Goal: Task Accomplishment & Management: Manage account settings

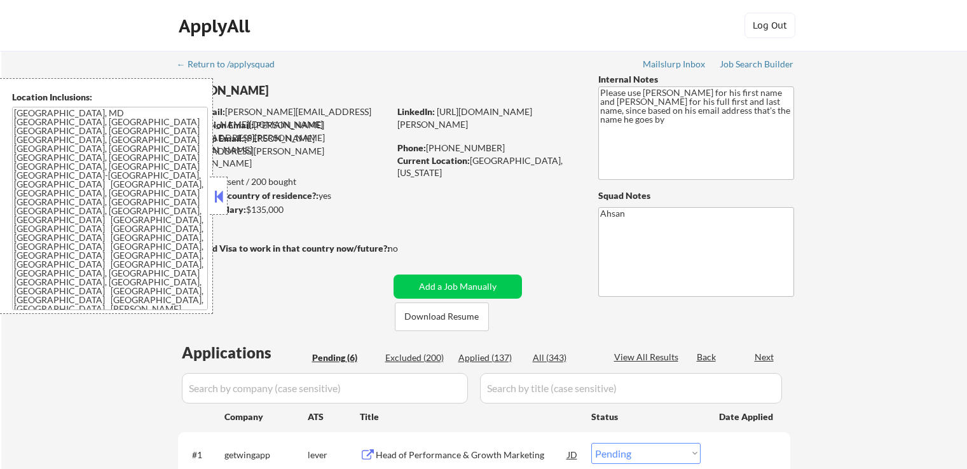
select select ""pending""
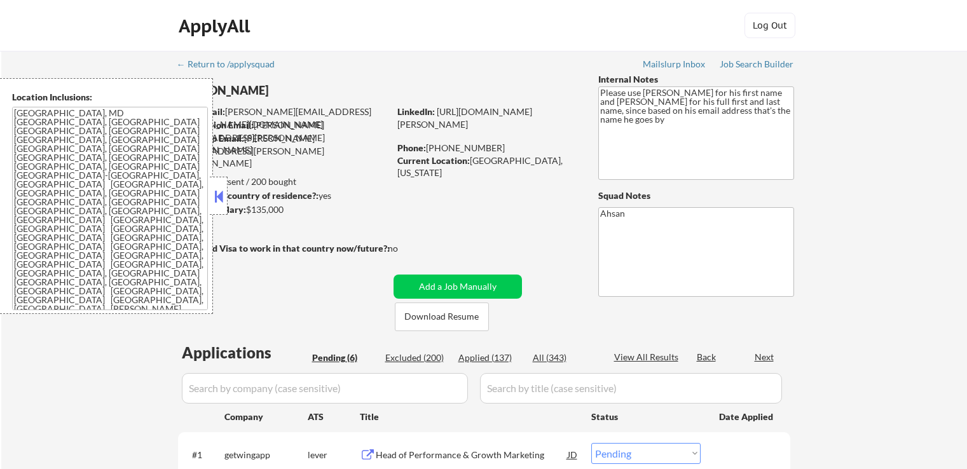
select select ""pending""
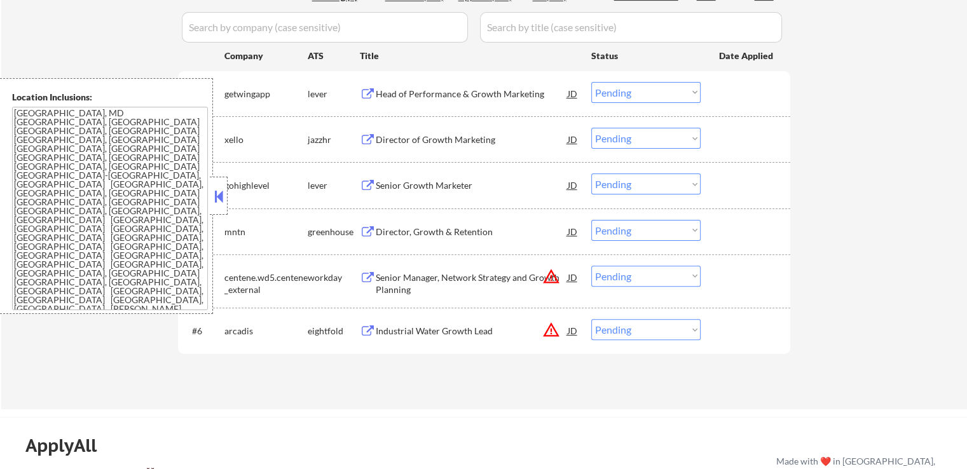
scroll to position [382, 0]
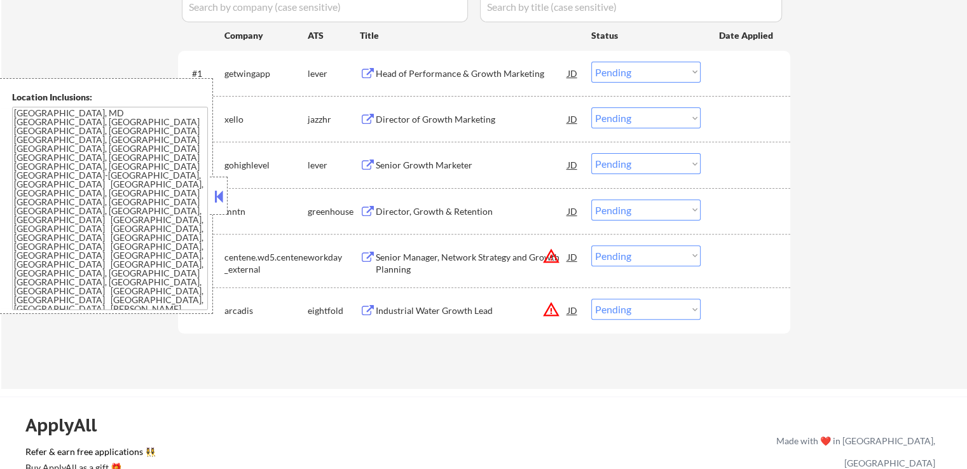
click at [366, 69] on button at bounding box center [368, 74] width 16 height 12
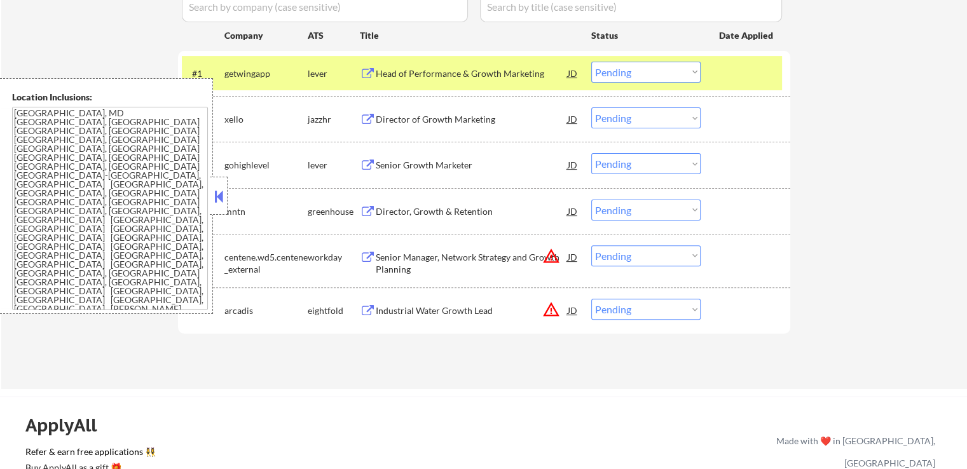
click at [364, 115] on button at bounding box center [368, 120] width 16 height 12
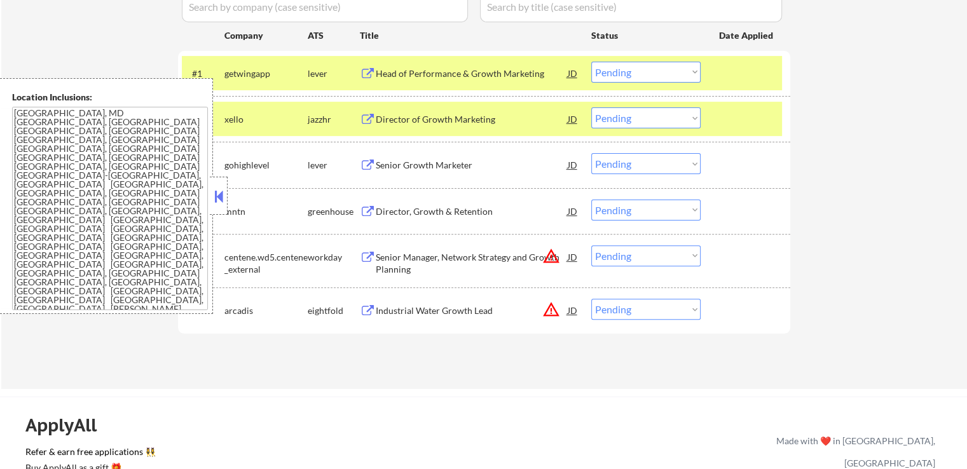
click at [374, 162] on button at bounding box center [368, 166] width 16 height 12
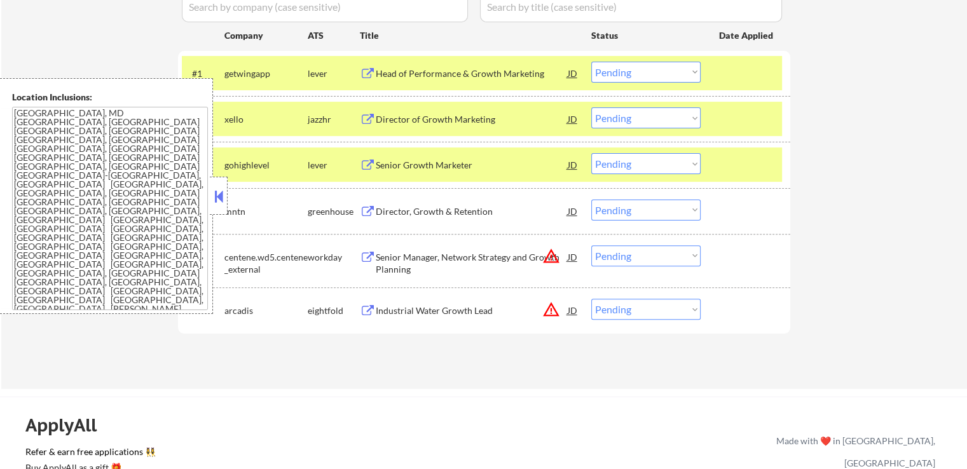
click at [365, 212] on button at bounding box center [368, 212] width 16 height 12
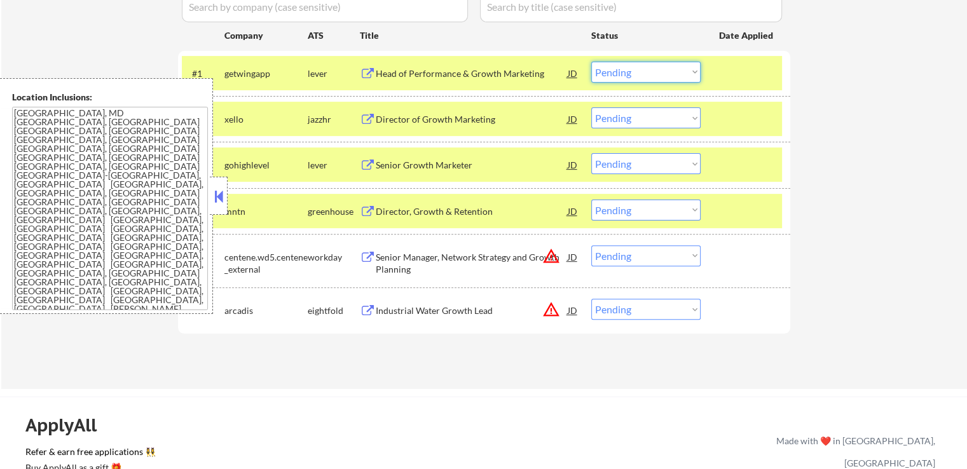
click at [664, 68] on select "Choose an option... Pending Applied Excluded (Questions) Excluded (Expired) Exc…" at bounding box center [646, 72] width 109 height 21
click at [592, 62] on select "Choose an option... Pending Applied Excluded (Questions) Excluded (Expired) Exc…" at bounding box center [646, 72] width 109 height 21
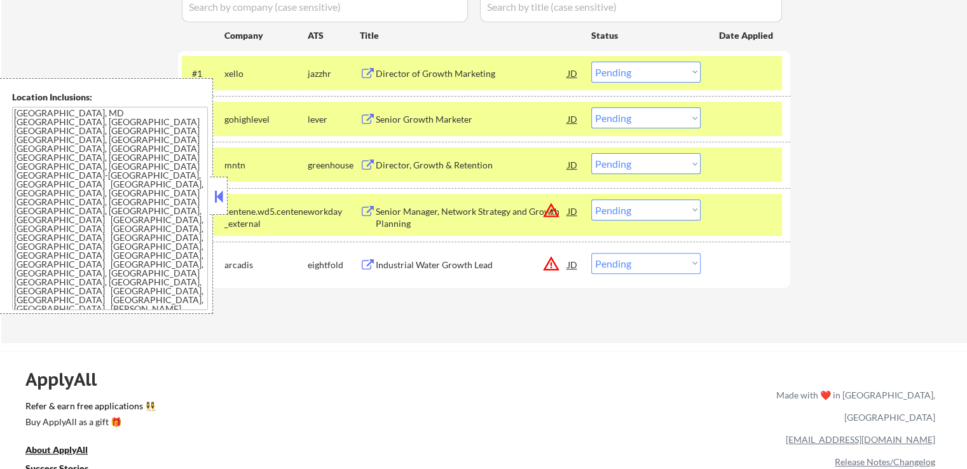
click at [641, 75] on select "Choose an option... Pending Applied Excluded (Questions) Excluded (Expired) Exc…" at bounding box center [646, 72] width 109 height 21
click at [592, 62] on select "Choose an option... Pending Applied Excluded (Questions) Excluded (Expired) Exc…" at bounding box center [646, 72] width 109 height 21
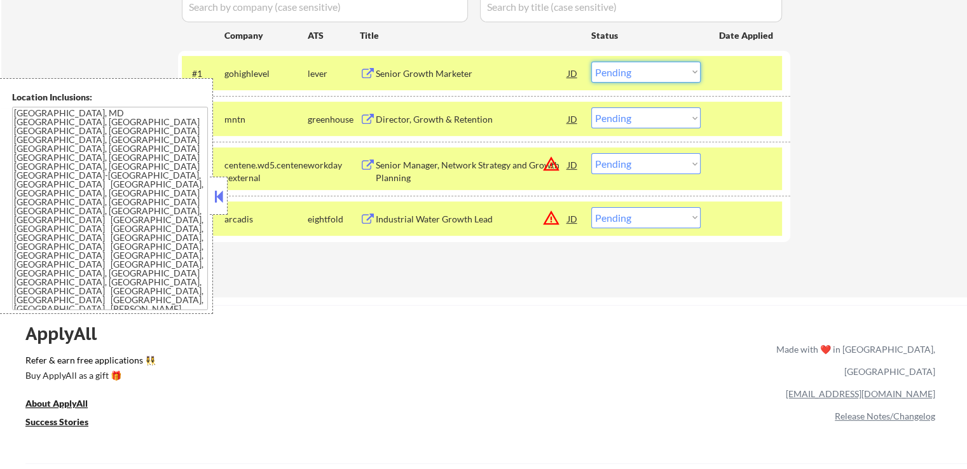
click at [639, 74] on select "Choose an option... Pending Applied Excluded (Questions) Excluded (Expired) Exc…" at bounding box center [646, 72] width 109 height 21
click at [592, 62] on select "Choose an option... Pending Applied Excluded (Questions) Excluded (Expired) Exc…" at bounding box center [646, 72] width 109 height 21
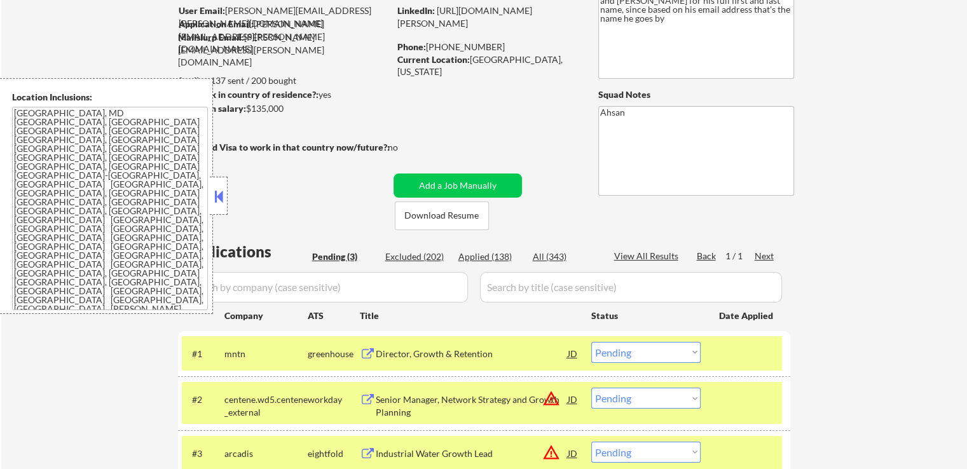
scroll to position [318, 0]
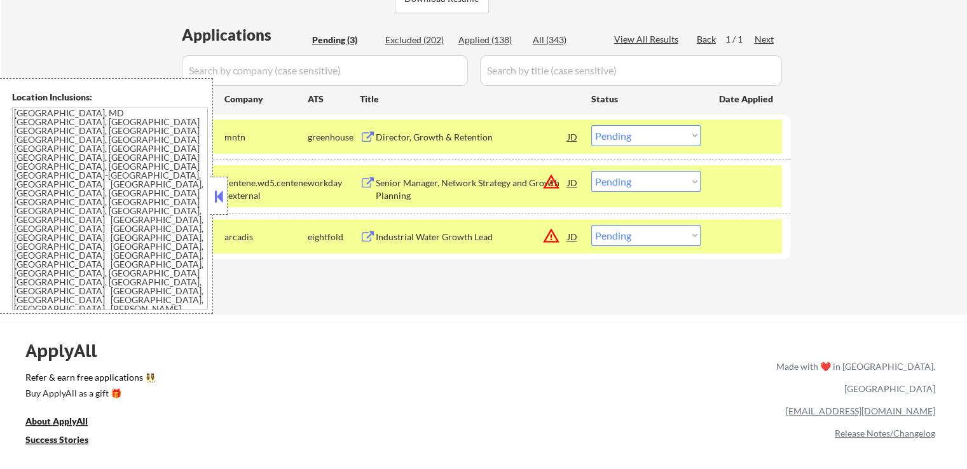
click at [634, 137] on select "Choose an option... Pending Applied Excluded (Questions) Excluded (Expired) Exc…" at bounding box center [646, 135] width 109 height 21
click at [592, 125] on select "Choose an option... Pending Applied Excluded (Questions) Excluded (Expired) Exc…" at bounding box center [646, 135] width 109 height 21
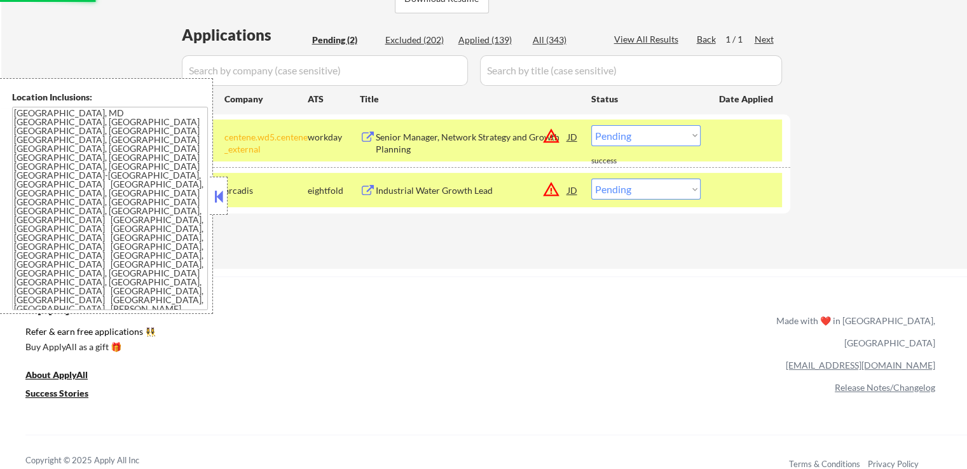
click at [573, 134] on div "JD" at bounding box center [573, 136] width 13 height 23
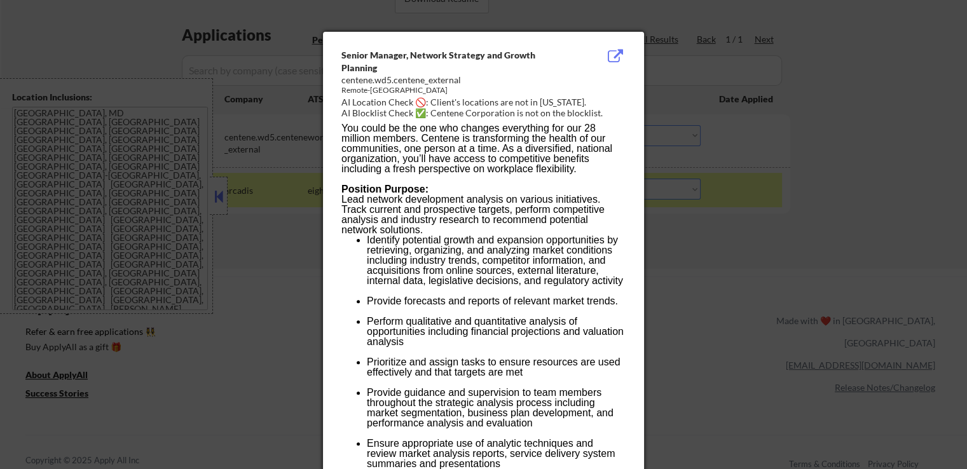
click at [377, 92] on div "Remote-[GEOGRAPHIC_DATA]" at bounding box center [452, 90] width 220 height 11
click at [743, 128] on div at bounding box center [483, 234] width 967 height 469
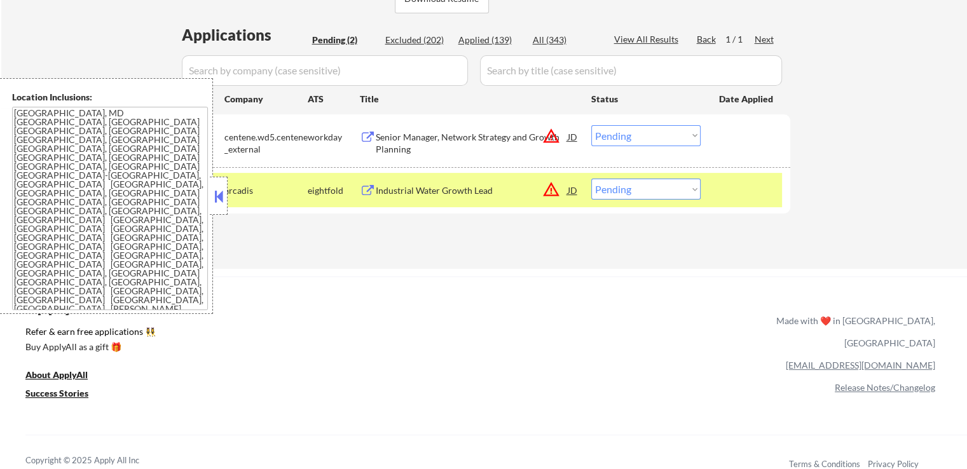
click at [572, 194] on div "JD" at bounding box center [573, 190] width 13 height 23
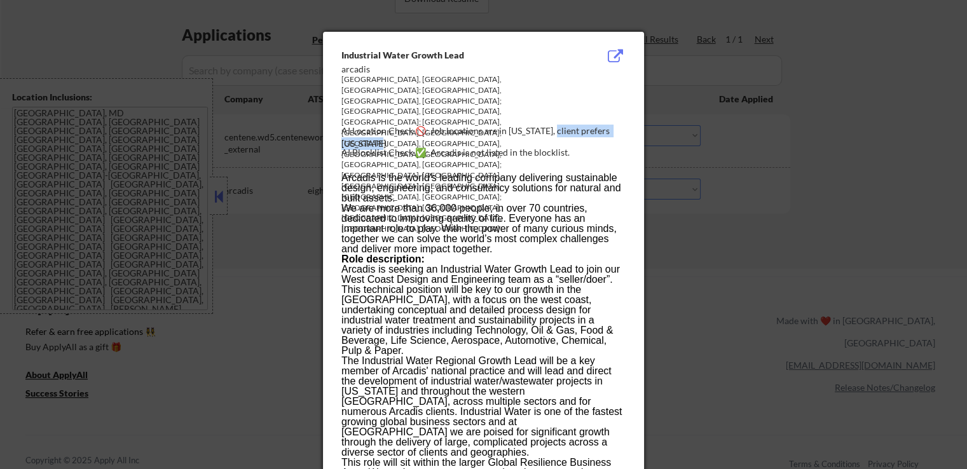
drag, startPoint x: 548, startPoint y: 130, endPoint x: 438, endPoint y: 137, distance: 109.6
click at [389, 141] on div "AI Location Check 🚫: Job locations are in [US_STATE], client prefers [US_STATE]." at bounding box center [486, 137] width 289 height 25
click at [485, 127] on div "[GEOGRAPHIC_DATA], [GEOGRAPHIC_DATA], [GEOGRAPHIC_DATA]; [GEOGRAPHIC_DATA], [GE…" at bounding box center [452, 154] width 220 height 160
drag, startPoint x: 544, startPoint y: 129, endPoint x: 507, endPoint y: 132, distance: 37.7
click at [507, 132] on div "AI Location Check 🚫: Job locations are in [US_STATE], client prefers [US_STATE]." at bounding box center [486, 137] width 289 height 25
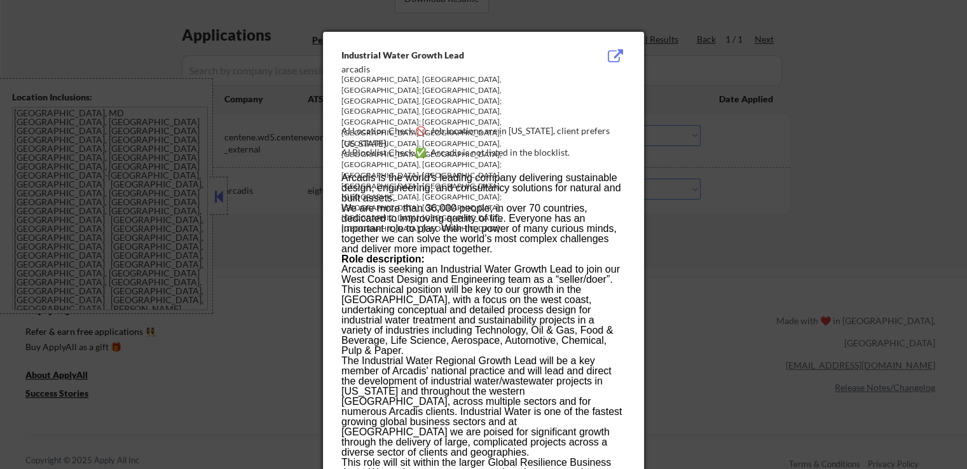
click at [709, 143] on div at bounding box center [483, 234] width 967 height 469
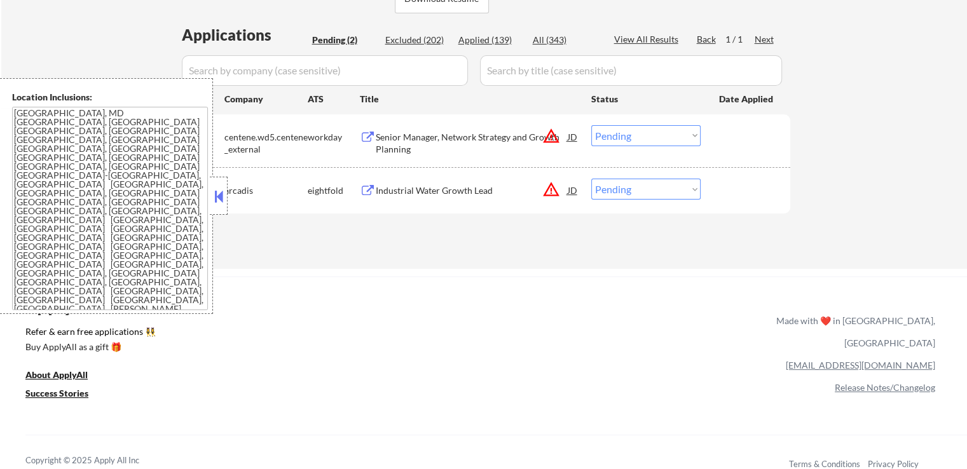
click at [643, 132] on select "Choose an option... Pending Applied Excluded (Questions) Excluded (Expired) Exc…" at bounding box center [646, 135] width 109 height 21
click at [592, 125] on select "Choose an option... Pending Applied Excluded (Questions) Excluded (Expired) Exc…" at bounding box center [646, 135] width 109 height 21
click at [630, 188] on select "Choose an option... Pending Applied Excluded (Questions) Excluded (Expired) Exc…" at bounding box center [646, 189] width 109 height 21
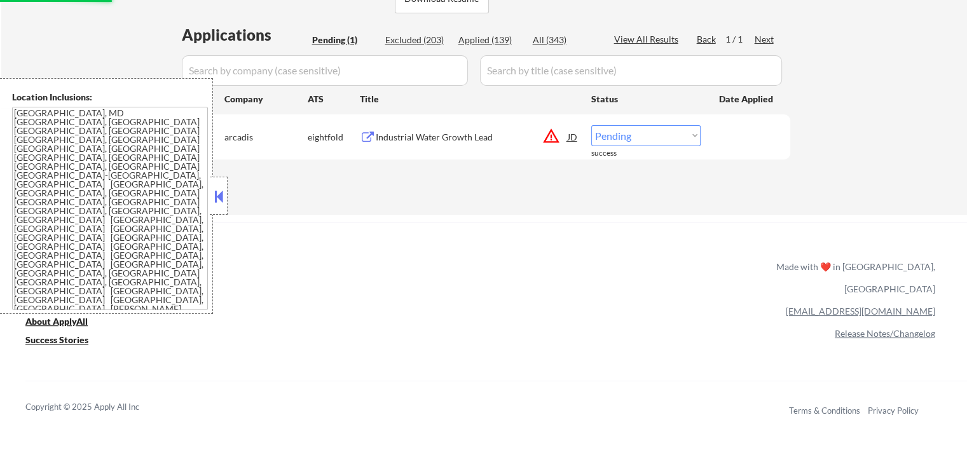
drag, startPoint x: 644, startPoint y: 135, endPoint x: 643, endPoint y: 146, distance: 10.2
click at [644, 135] on select "Choose an option... Pending Applied Excluded (Questions) Excluded (Expired) Exc…" at bounding box center [646, 135] width 109 height 21
select select ""excluded__location_""
click at [592, 125] on select "Choose an option... Pending Applied Excluded (Questions) Excluded (Expired) Exc…" at bounding box center [646, 135] width 109 height 21
